Goal: Task Accomplishment & Management: Use online tool/utility

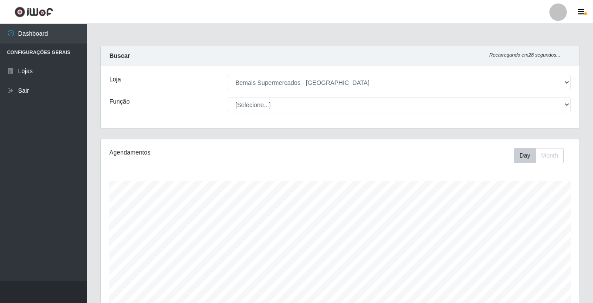
select select "250"
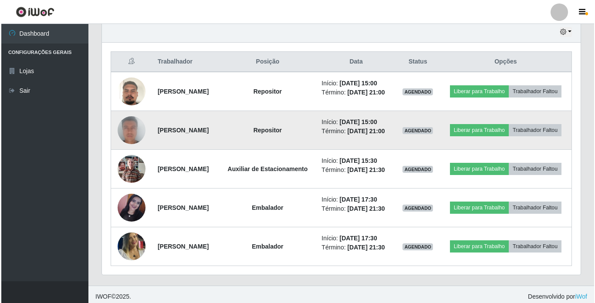
scroll to position [294, 0]
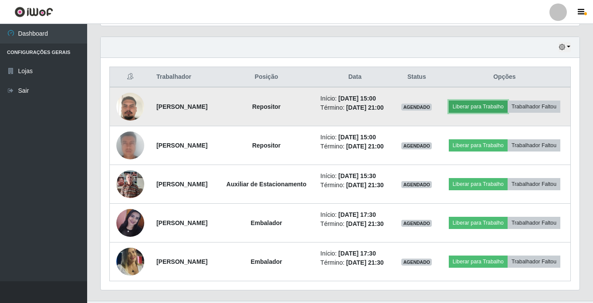
click at [507, 102] on button "Liberar para Trabalho" at bounding box center [478, 107] width 59 height 12
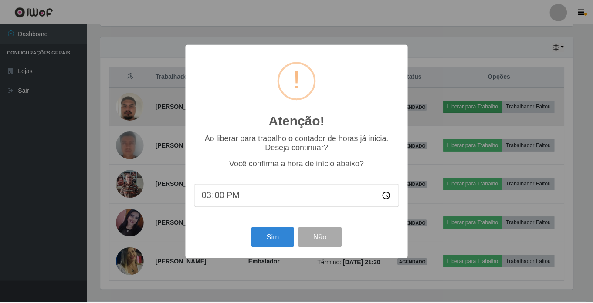
scroll to position [181, 474]
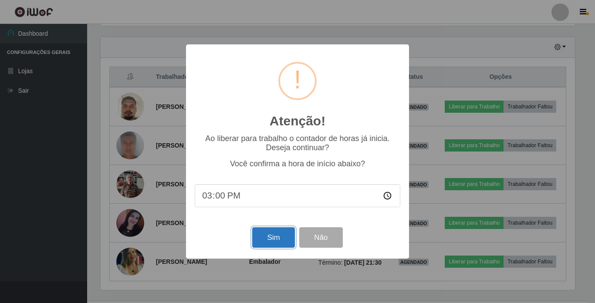
click at [276, 240] on button "Sim" at bounding box center [273, 237] width 42 height 20
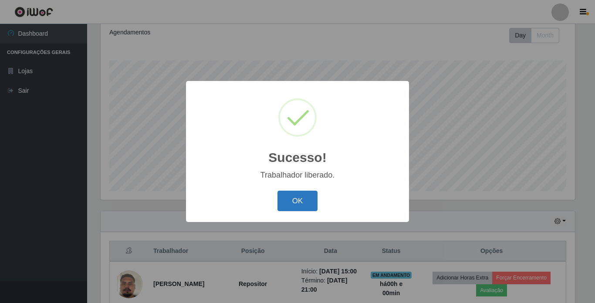
click at [290, 194] on button "OK" at bounding box center [297, 201] width 41 height 20
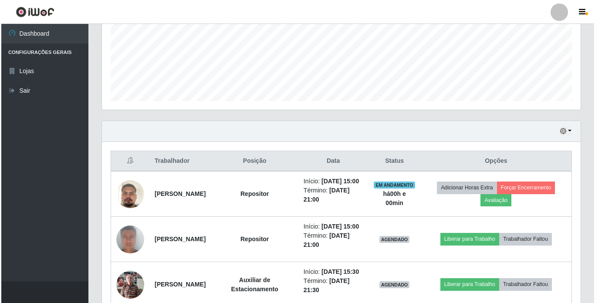
scroll to position [294, 0]
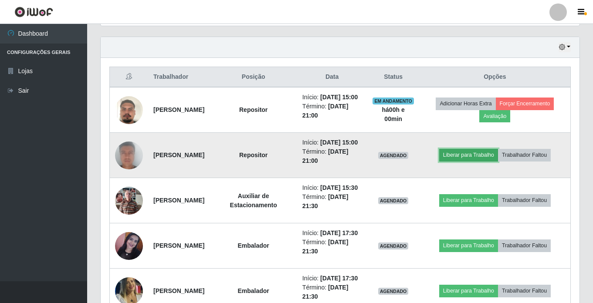
click at [471, 161] on button "Liberar para Trabalho" at bounding box center [468, 155] width 59 height 12
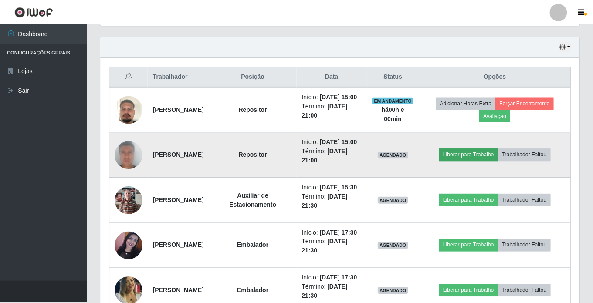
scroll to position [181, 474]
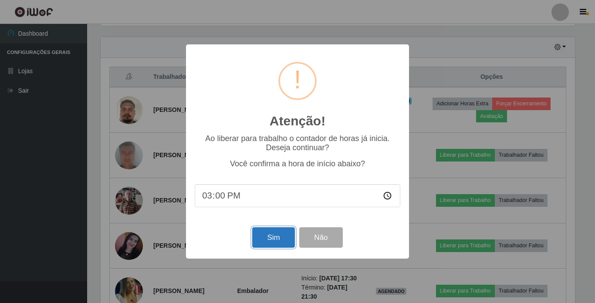
click at [280, 238] on button "Sim" at bounding box center [273, 237] width 42 height 20
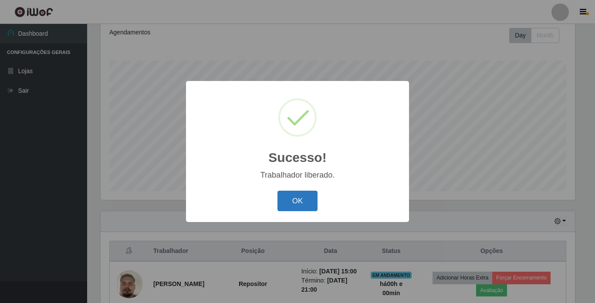
click at [290, 208] on button "OK" at bounding box center [297, 201] width 41 height 20
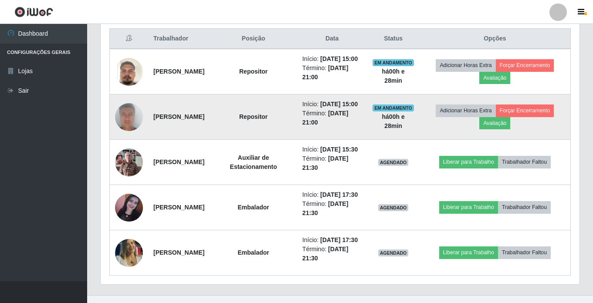
scroll to position [382, 0]
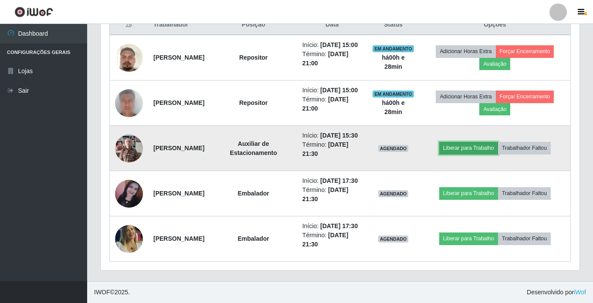
click at [462, 142] on button "Liberar para Trabalho" at bounding box center [468, 148] width 59 height 12
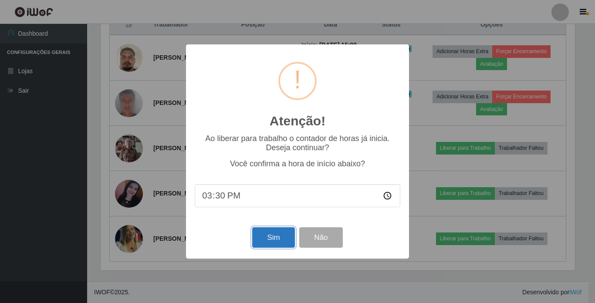
click at [271, 242] on button "Sim" at bounding box center [273, 237] width 42 height 20
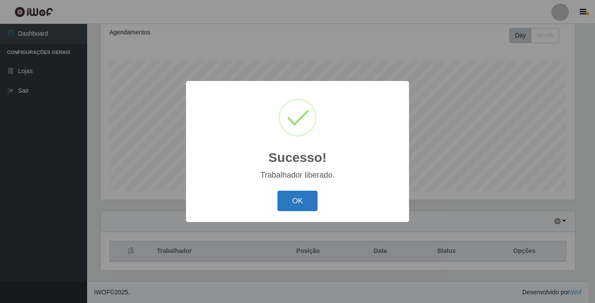
click at [291, 200] on button "OK" at bounding box center [297, 201] width 41 height 20
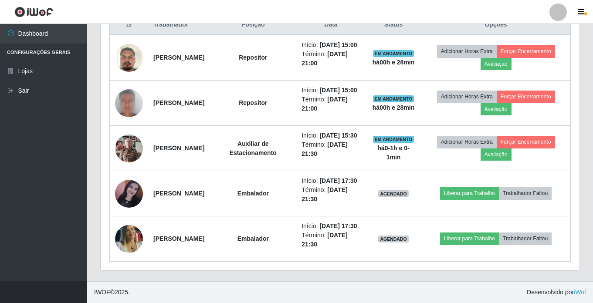
scroll to position [382, 0]
